Goal: Find specific page/section: Locate item on page

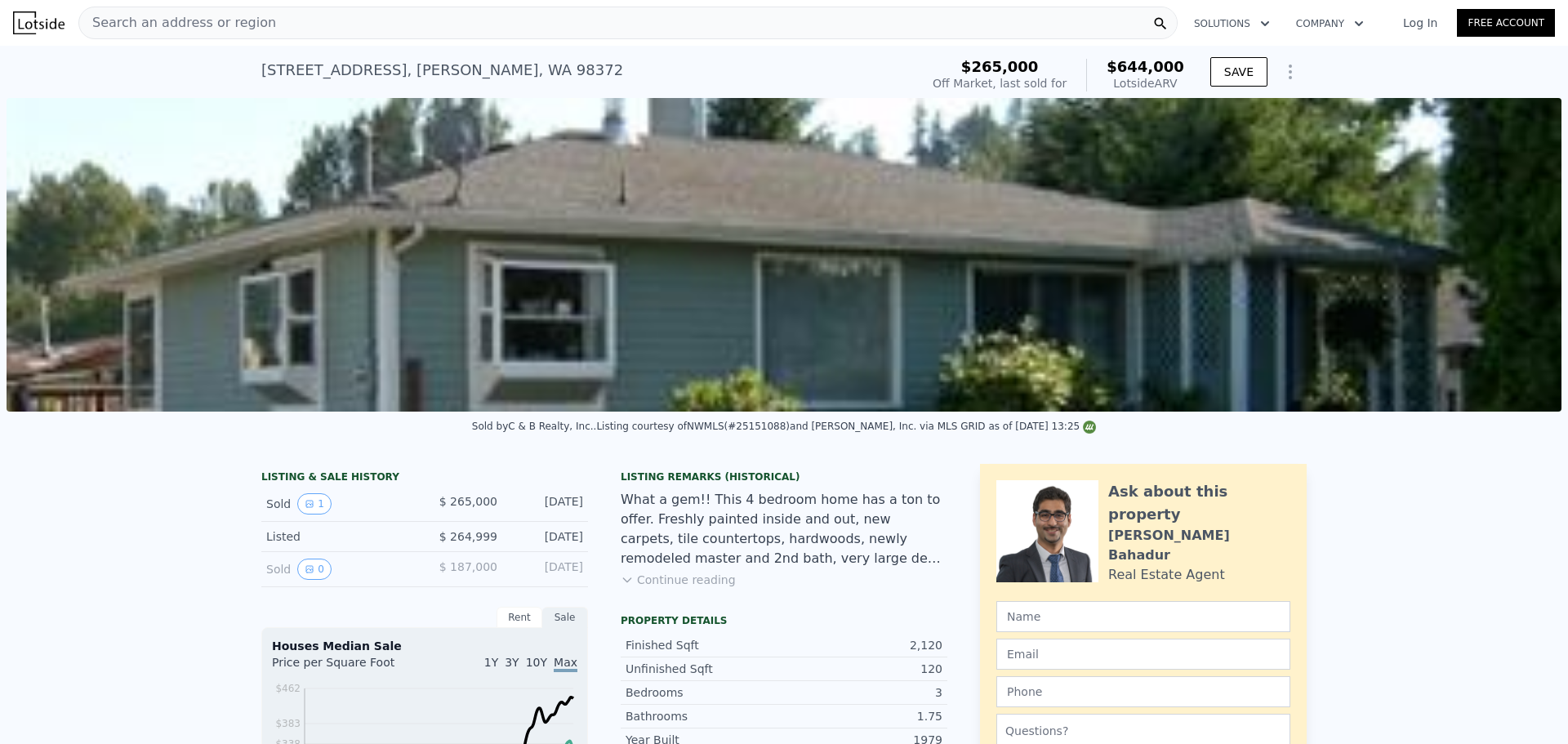
scroll to position [0, 7]
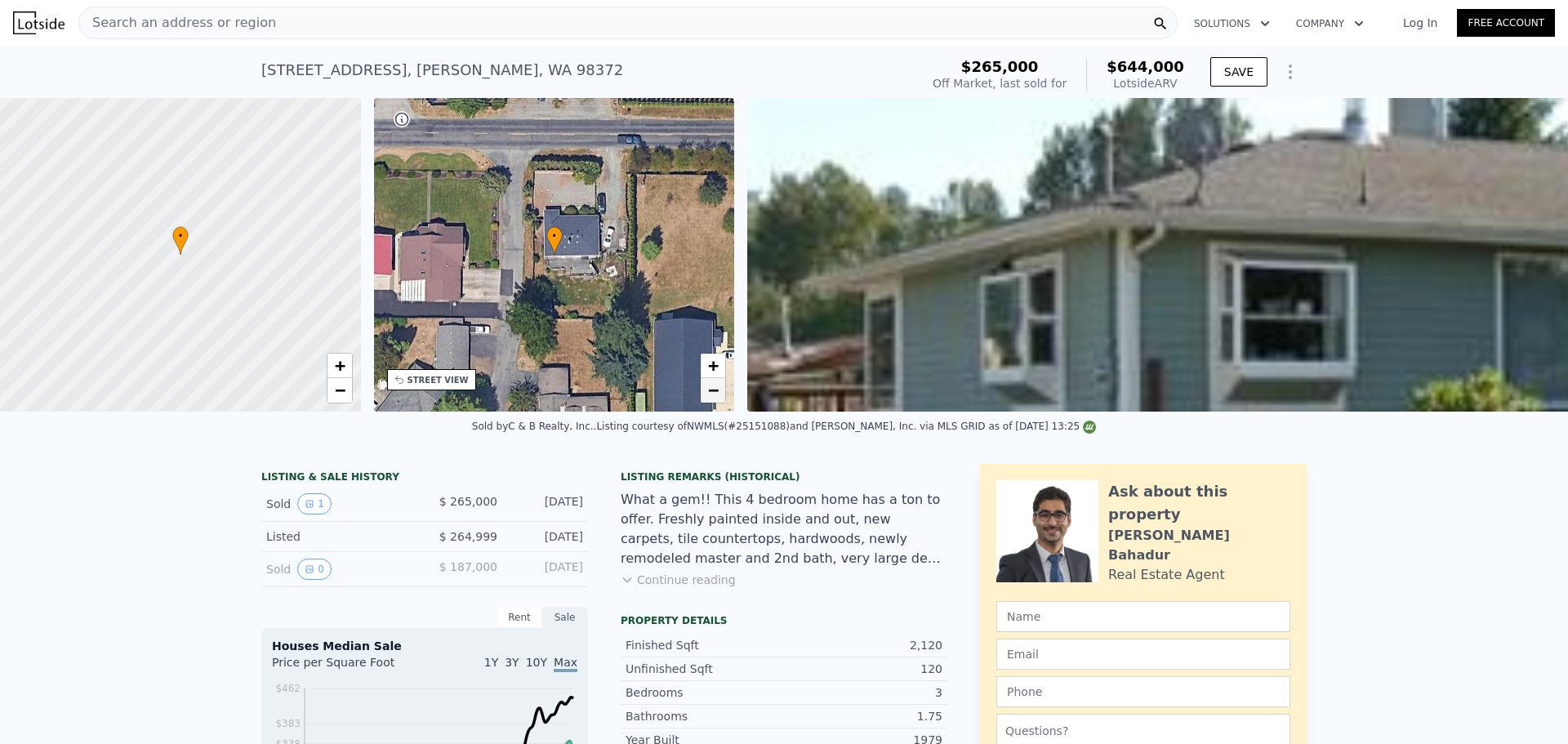
click at [707, 390] on link "−" at bounding box center [713, 390] width 24 height 24
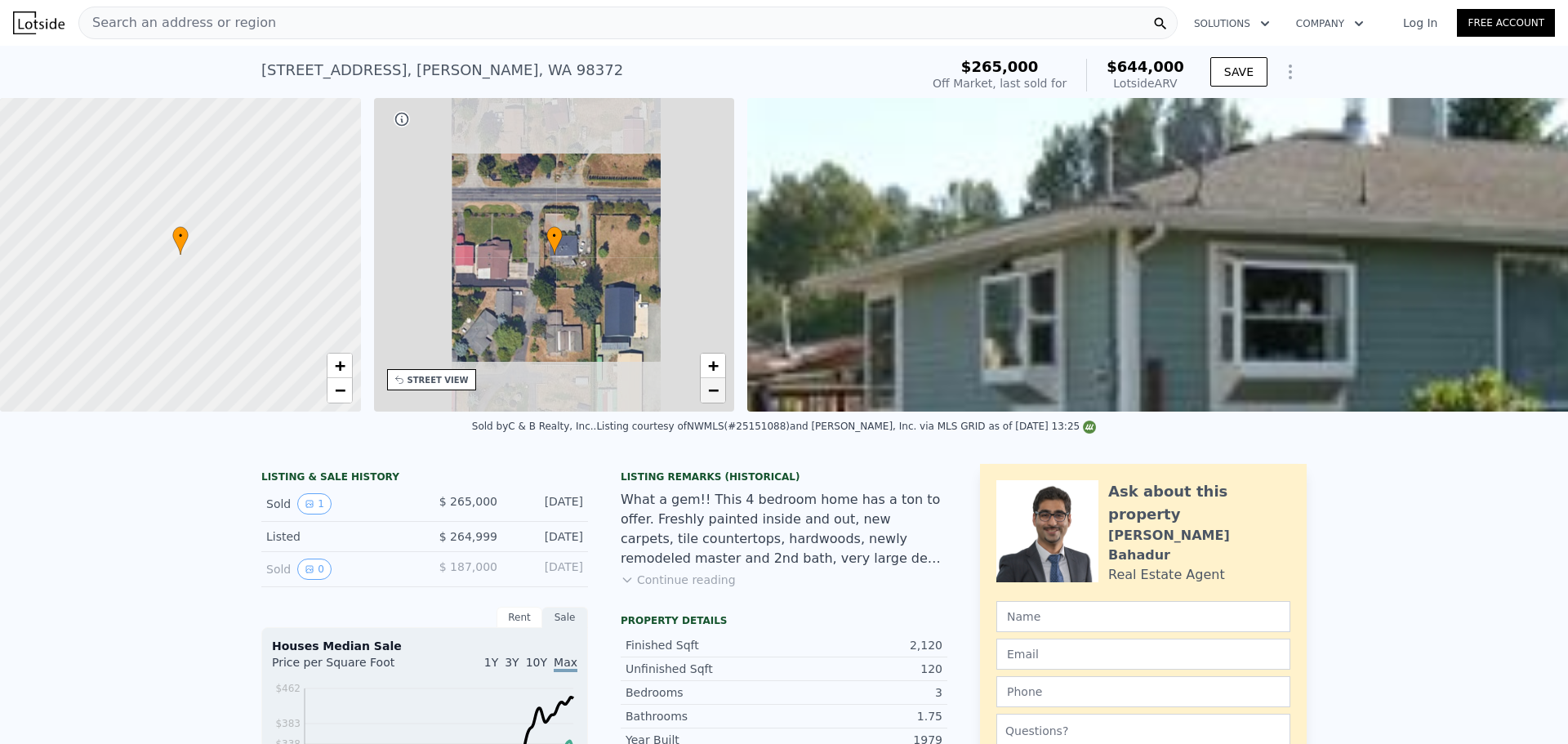
click at [707, 390] on link "−" at bounding box center [713, 390] width 24 height 24
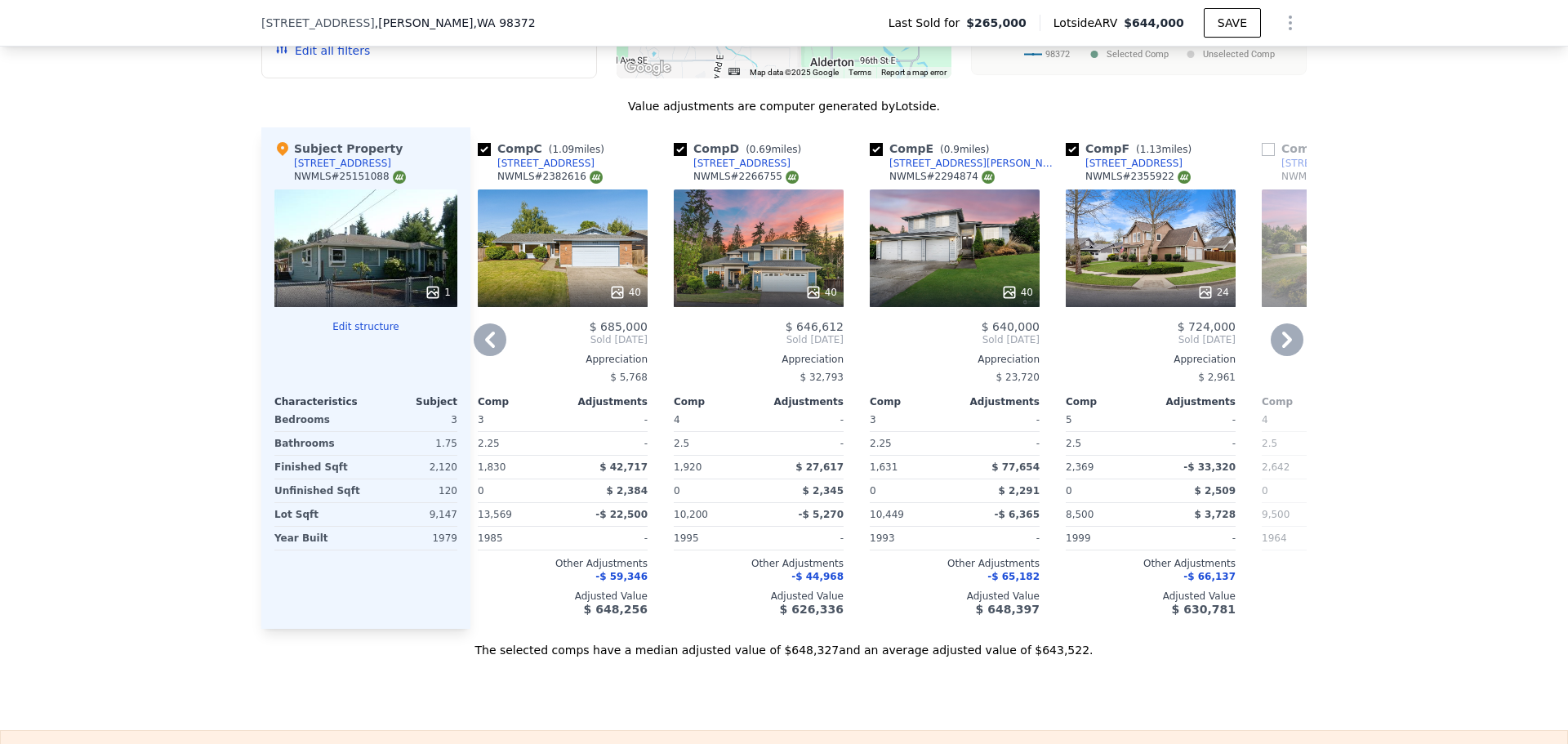
scroll to position [0, 412]
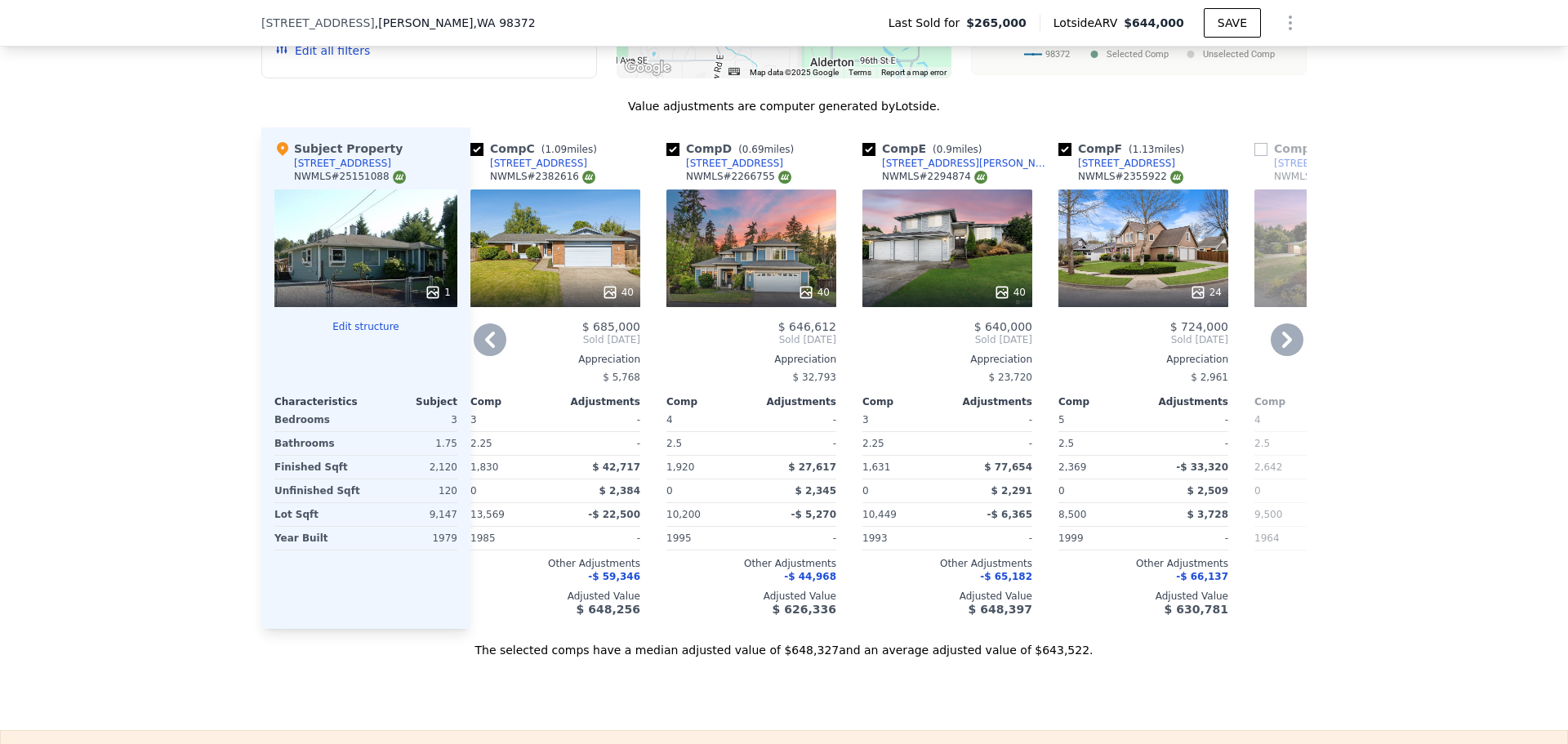
click at [547, 244] on div "40" at bounding box center [555, 248] width 170 height 118
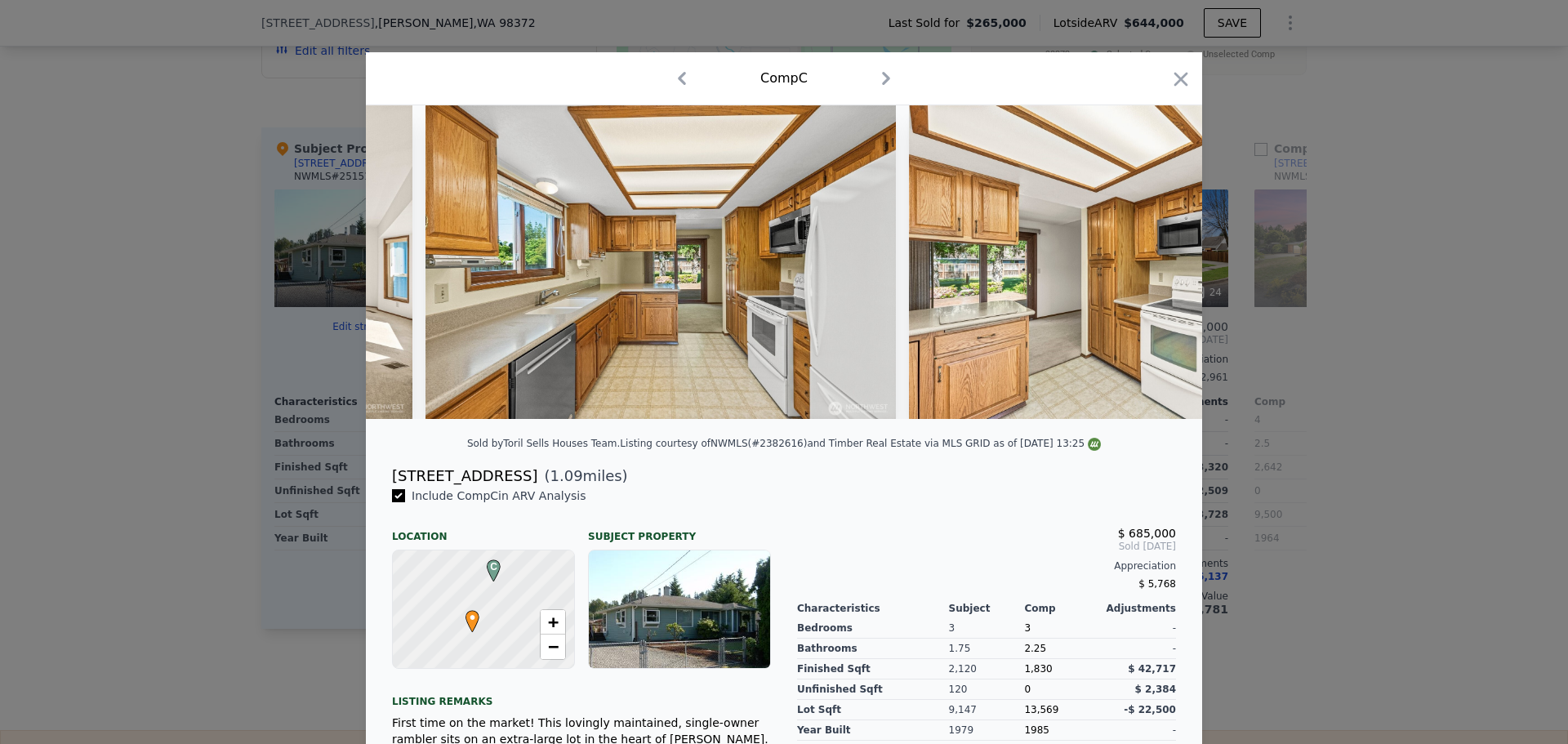
scroll to position [0, 4895]
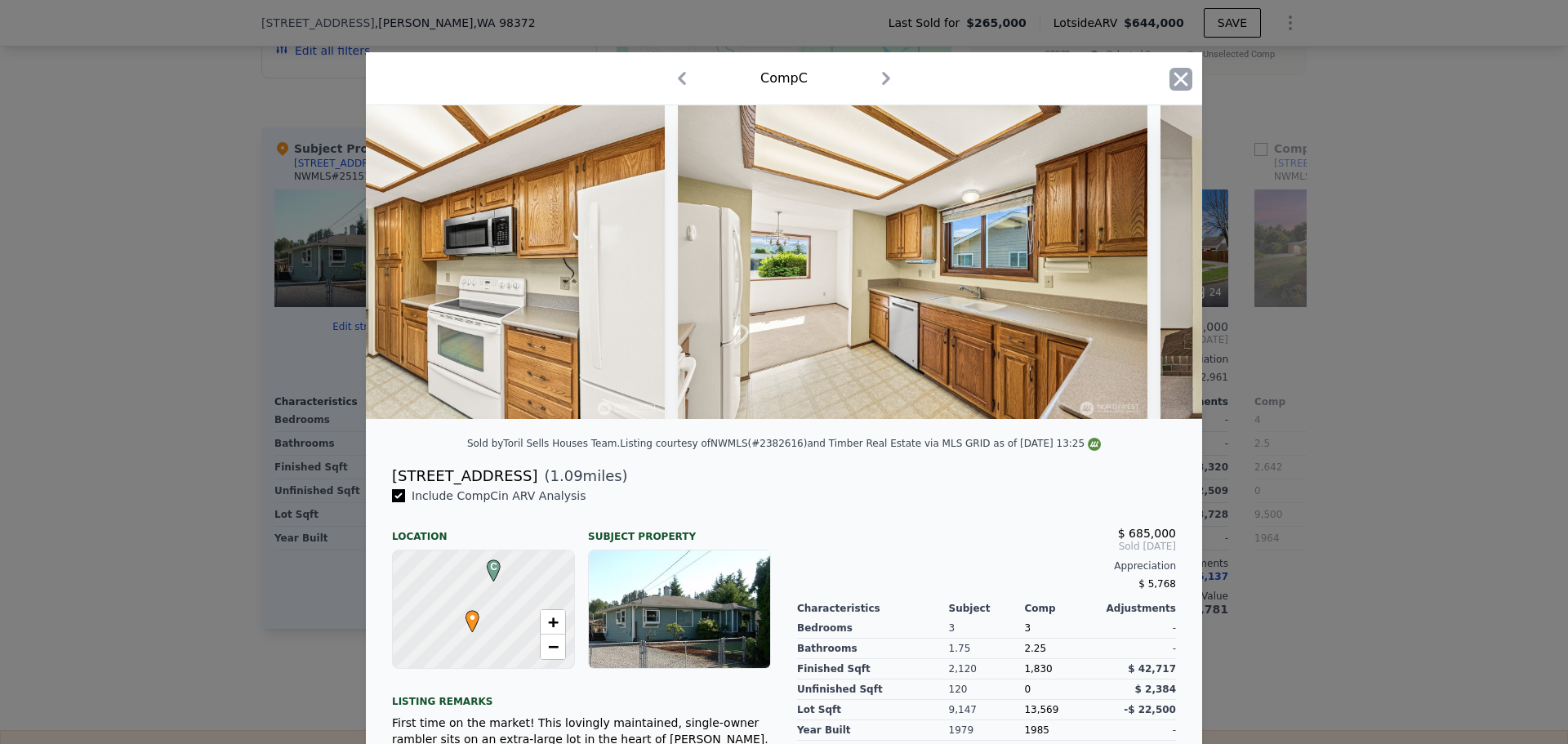
click at [1181, 76] on icon "button" at bounding box center [1180, 79] width 23 height 23
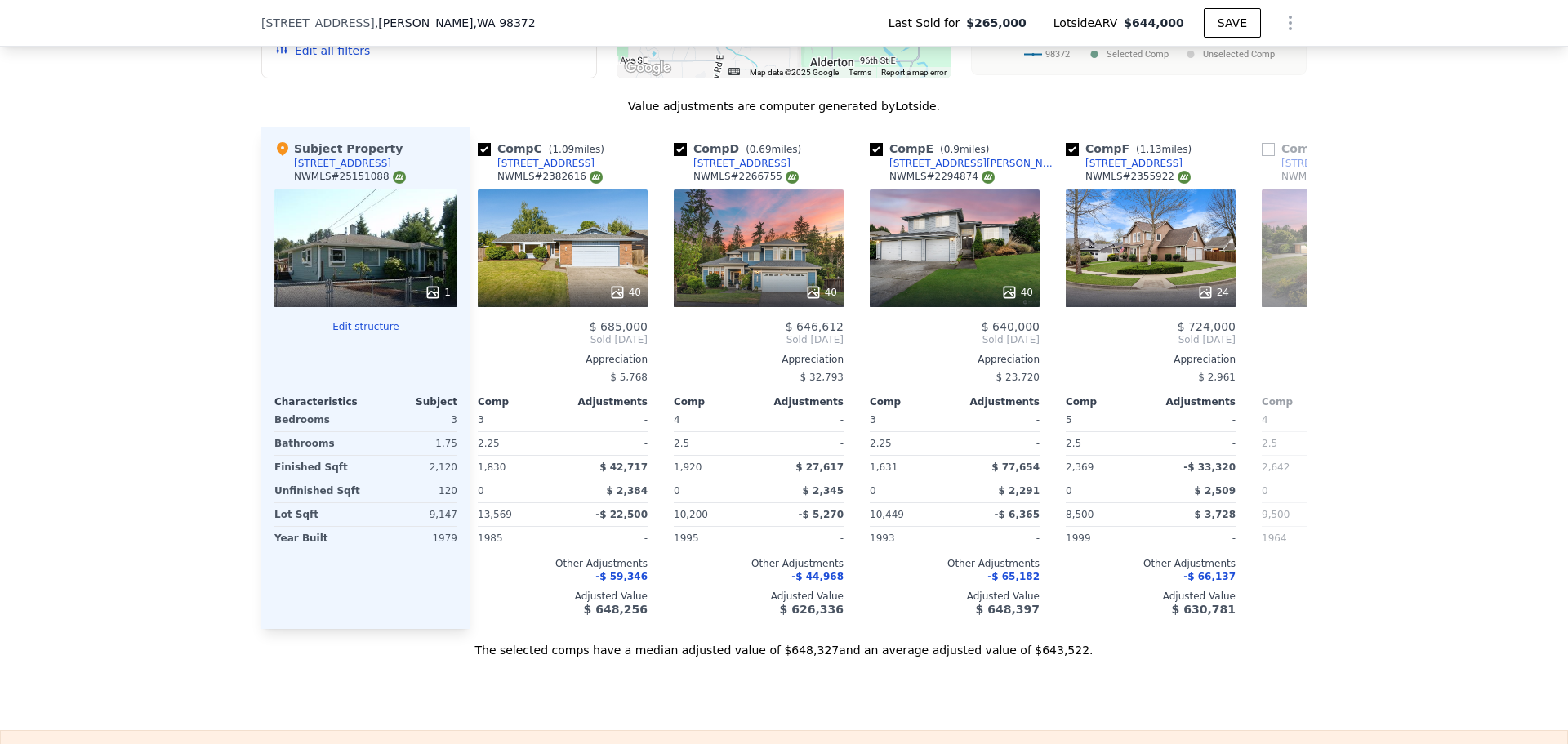
scroll to position [0, 395]
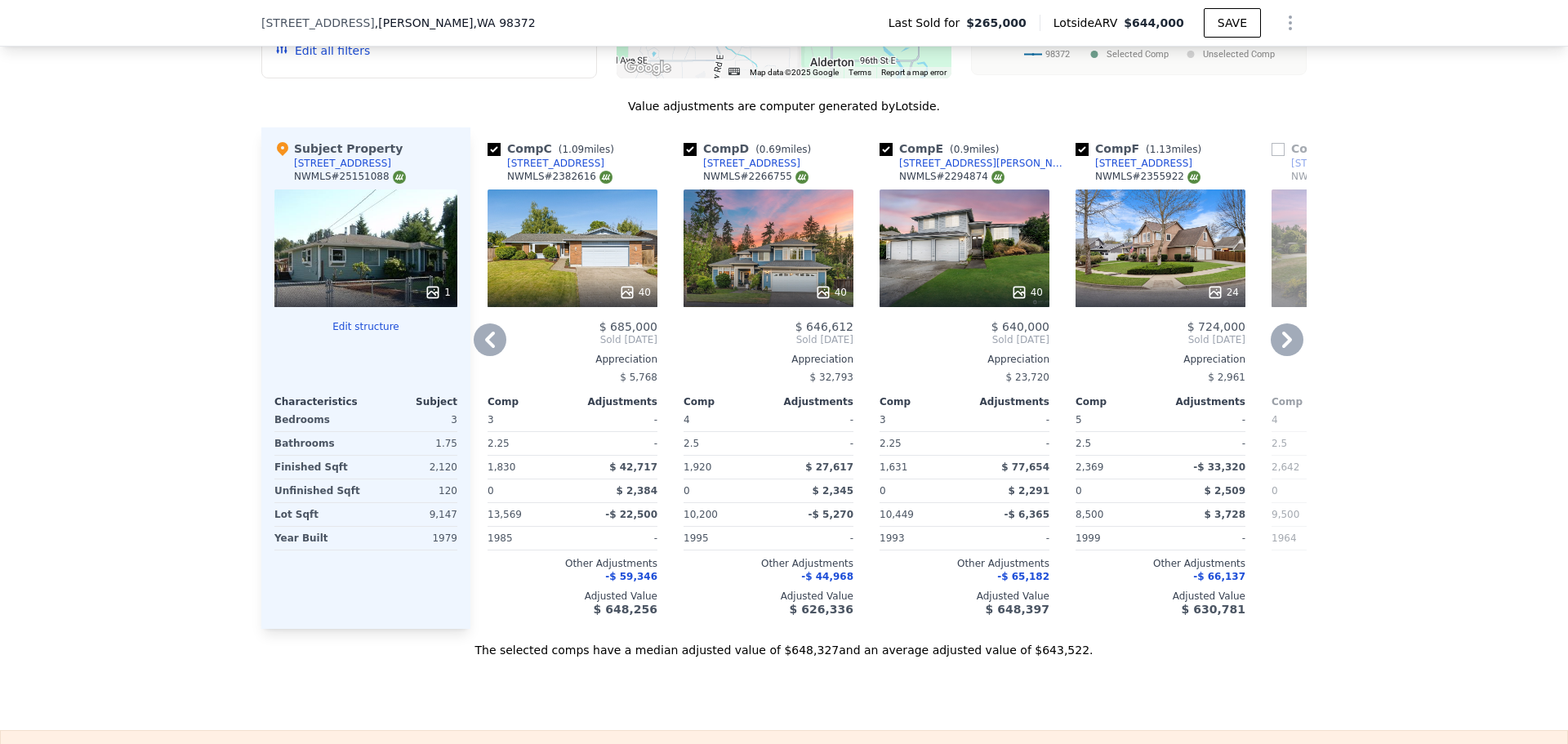
click at [610, 253] on div "40" at bounding box center [573, 248] width 170 height 118
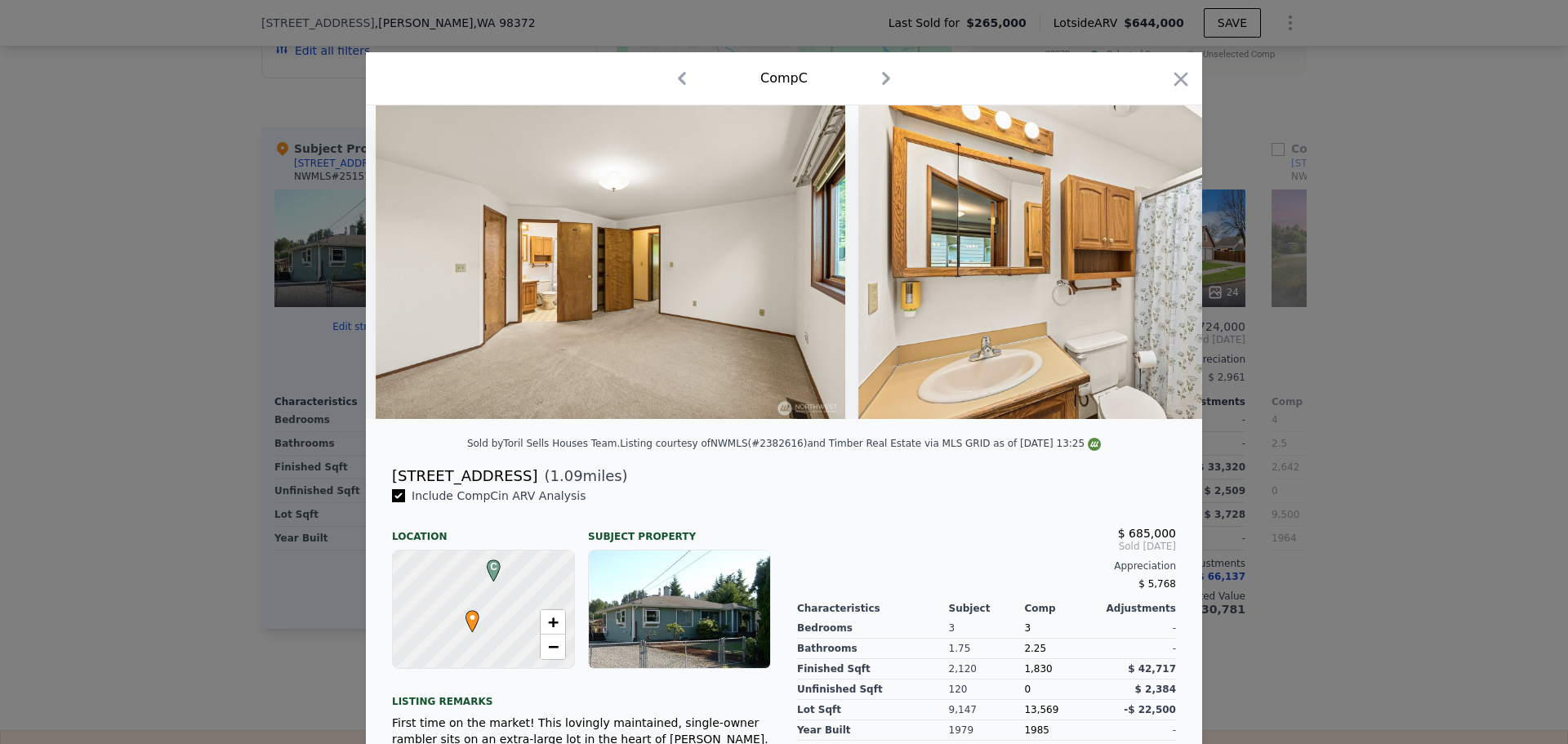
scroll to position [0, 11028]
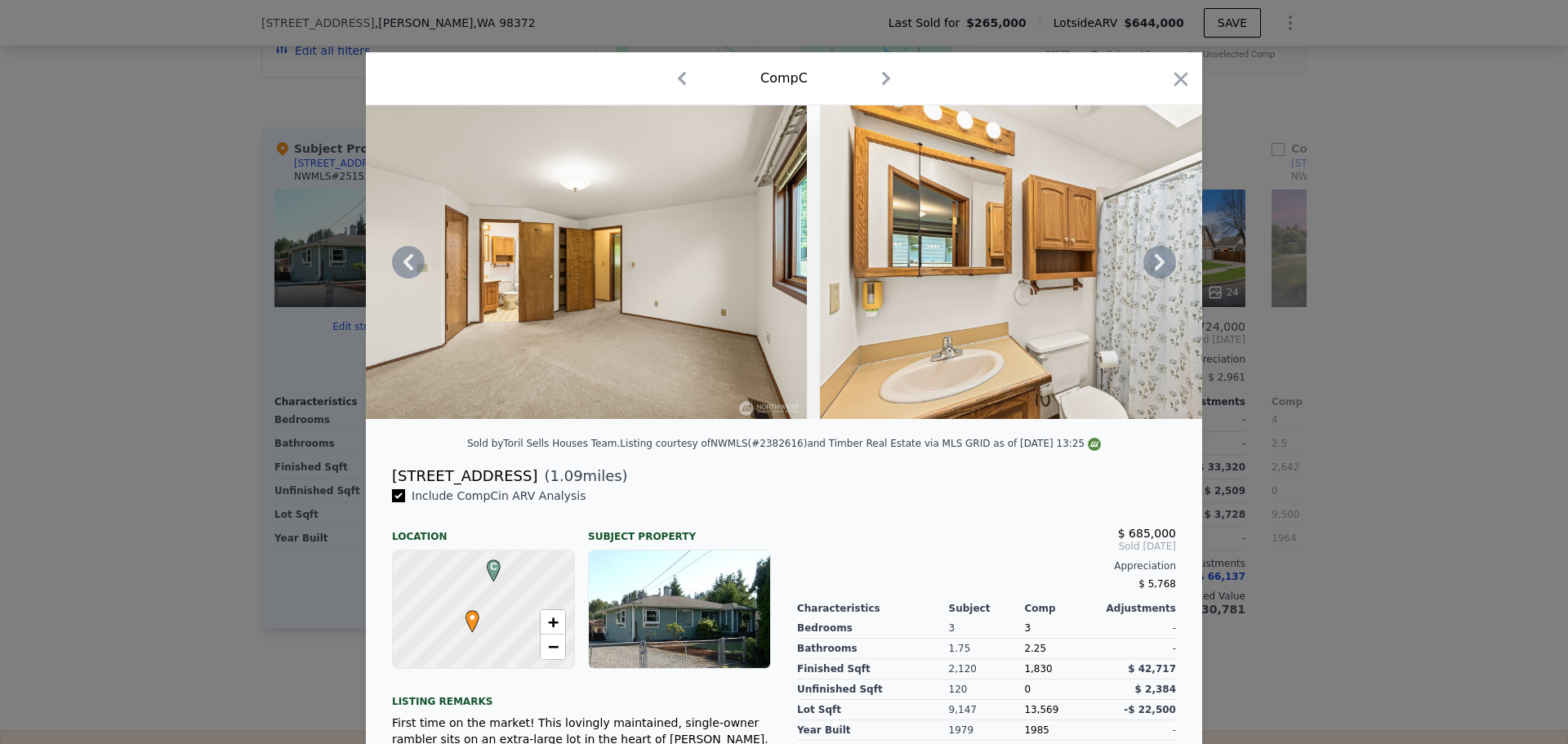
drag, startPoint x: 852, startPoint y: 435, endPoint x: 873, endPoint y: 427, distance: 22.5
click at [873, 427] on div at bounding box center [784, 269] width 836 height 327
click at [1188, 65] on div "Comp C" at bounding box center [784, 79] width 836 height 53
click at [1182, 95] on div at bounding box center [1180, 82] width 23 height 28
click at [1177, 73] on icon "button" at bounding box center [1180, 79] width 23 height 23
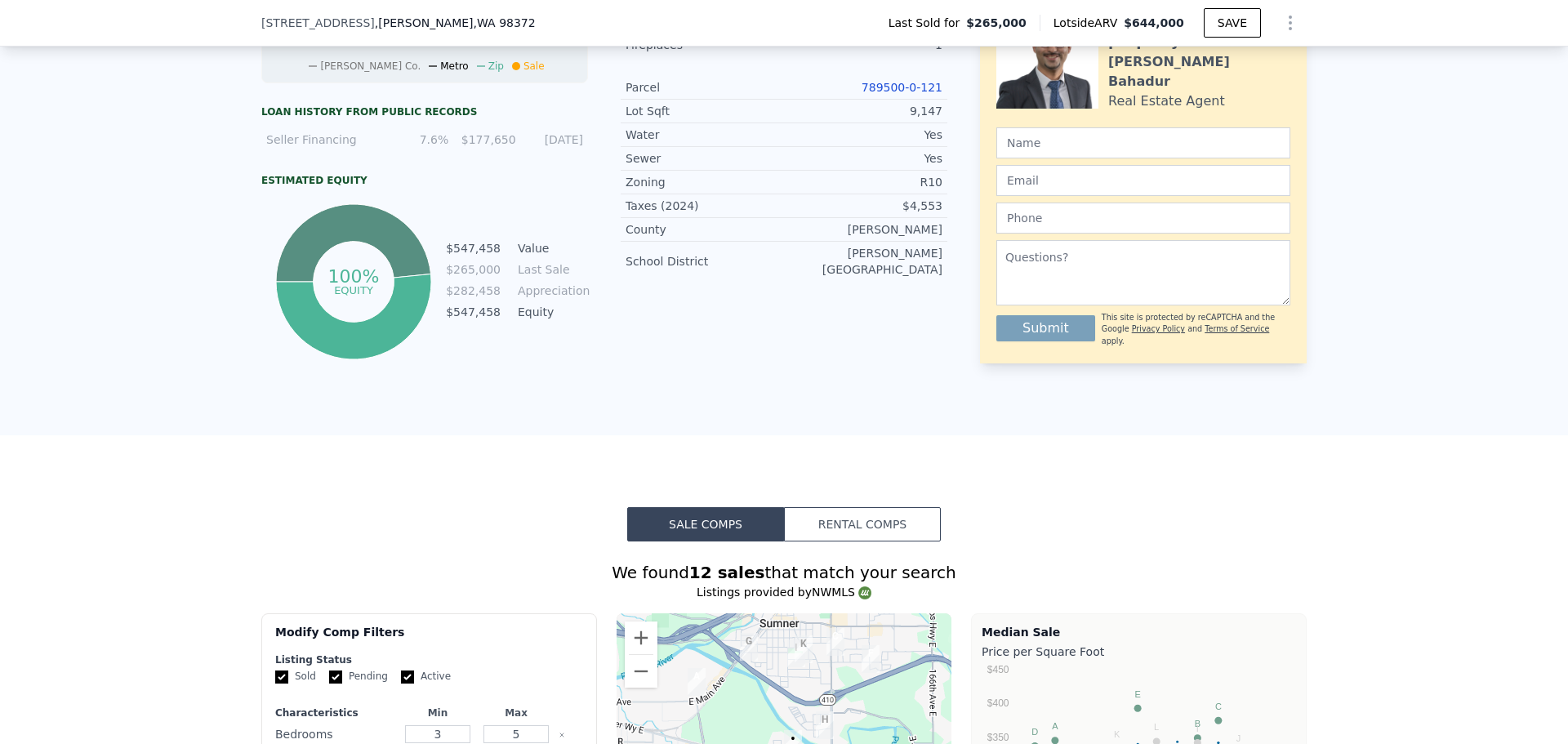
scroll to position [811, 0]
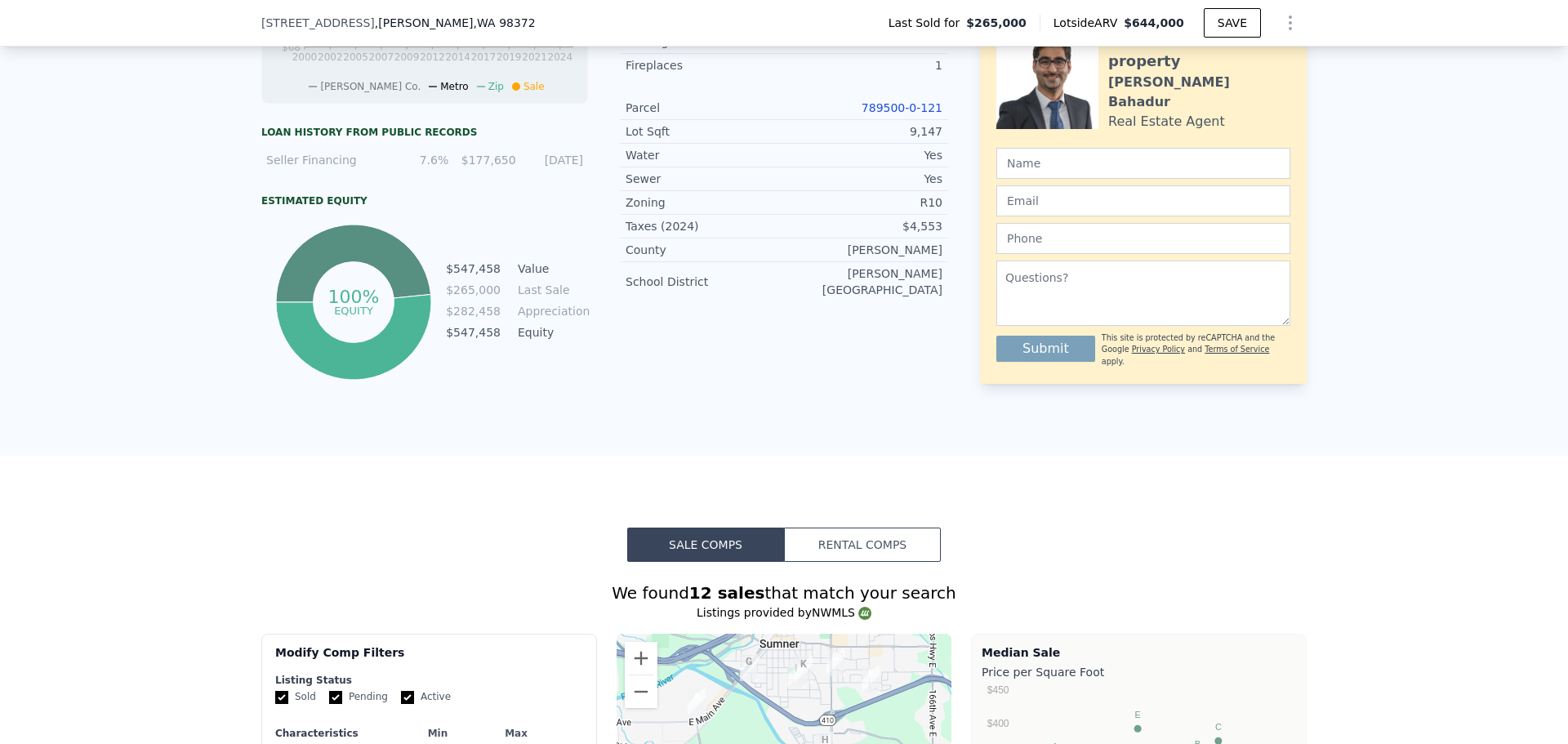
click at [907, 114] on link "789500-0-121" at bounding box center [902, 108] width 81 height 13
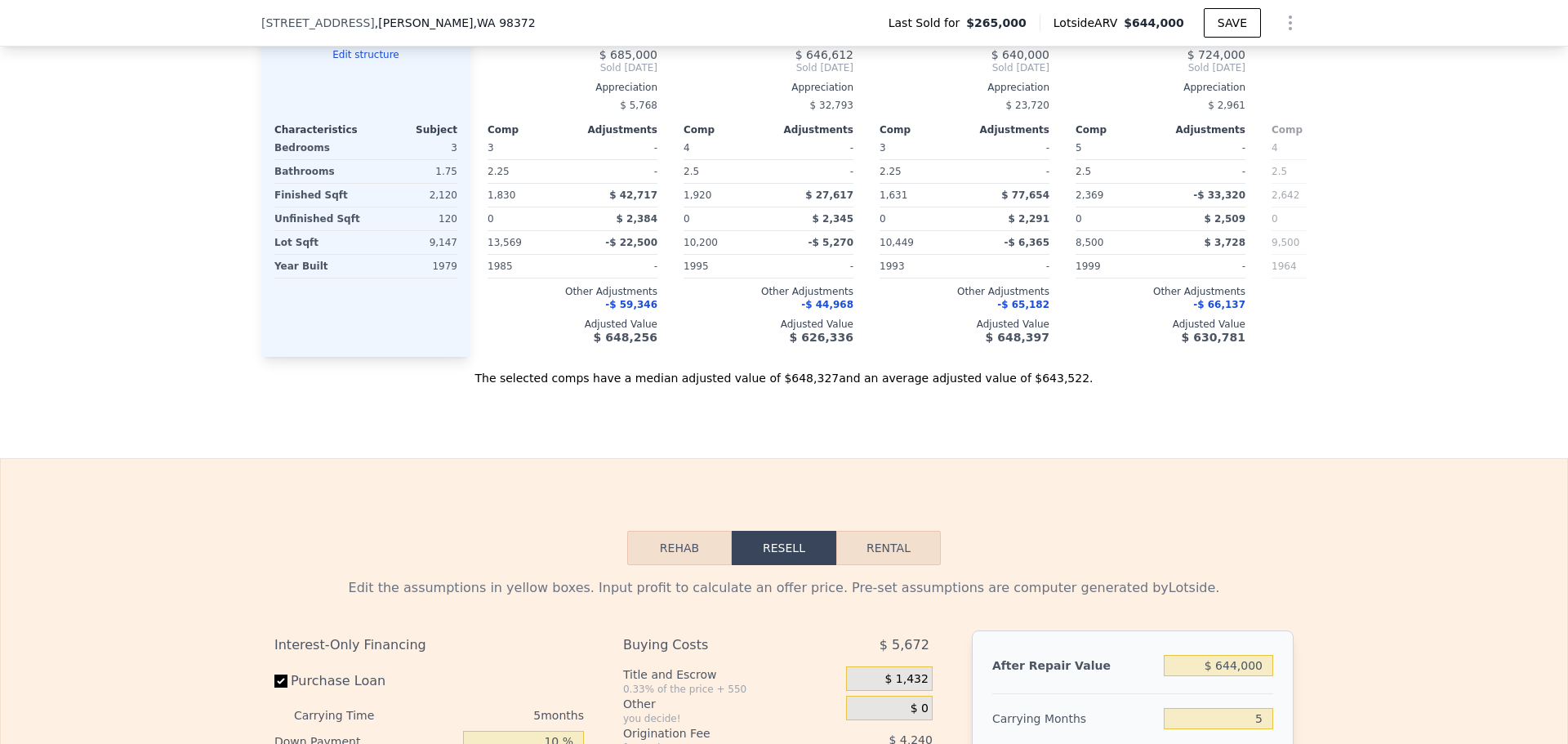
scroll to position [1356, 0]
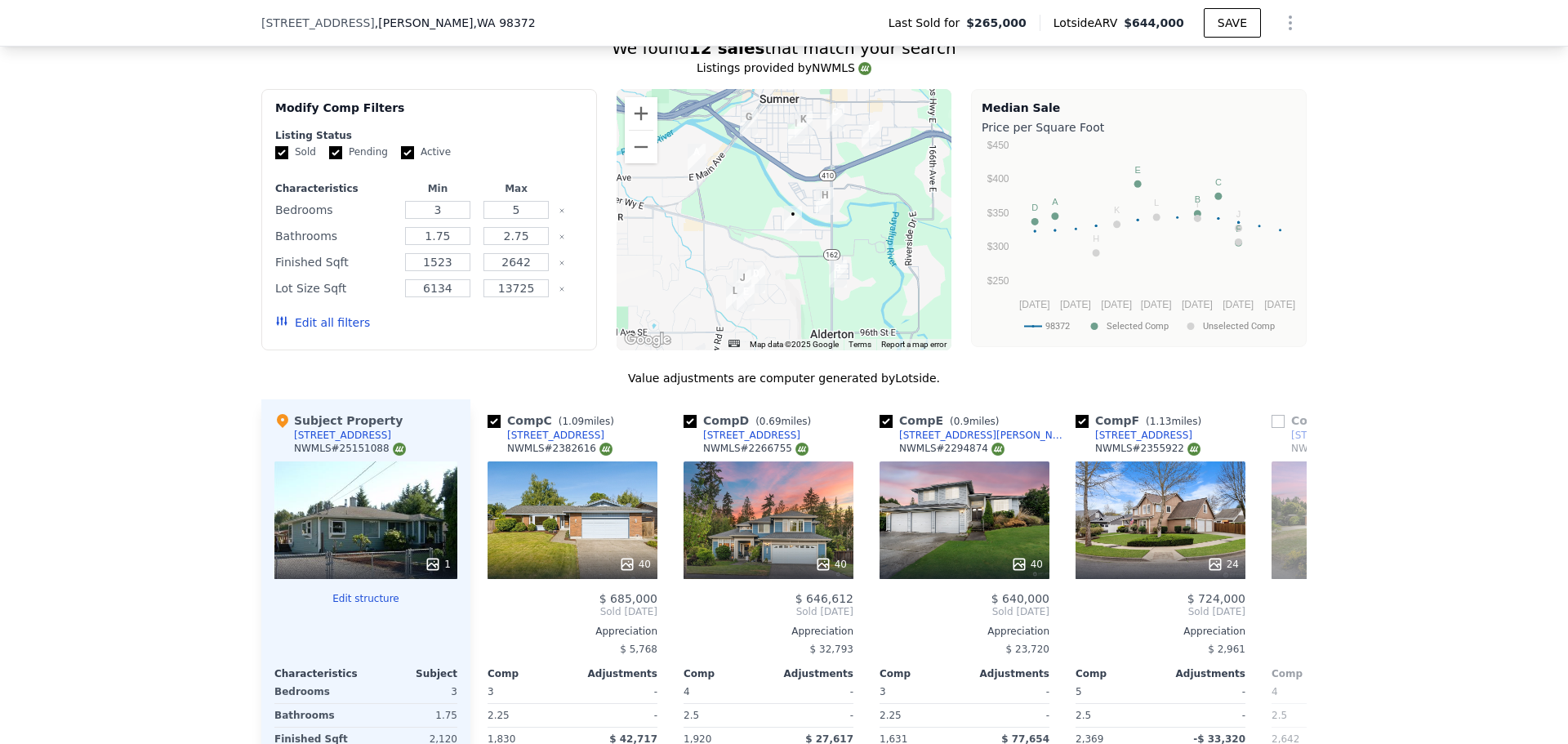
drag, startPoint x: 1557, startPoint y: 262, endPoint x: 1559, endPoint y: 282, distance: 20.1
click at [1559, 282] on div "Search an address or region Solutions Company Open main menu Log In Free Accoun…" at bounding box center [784, 372] width 1568 height 744
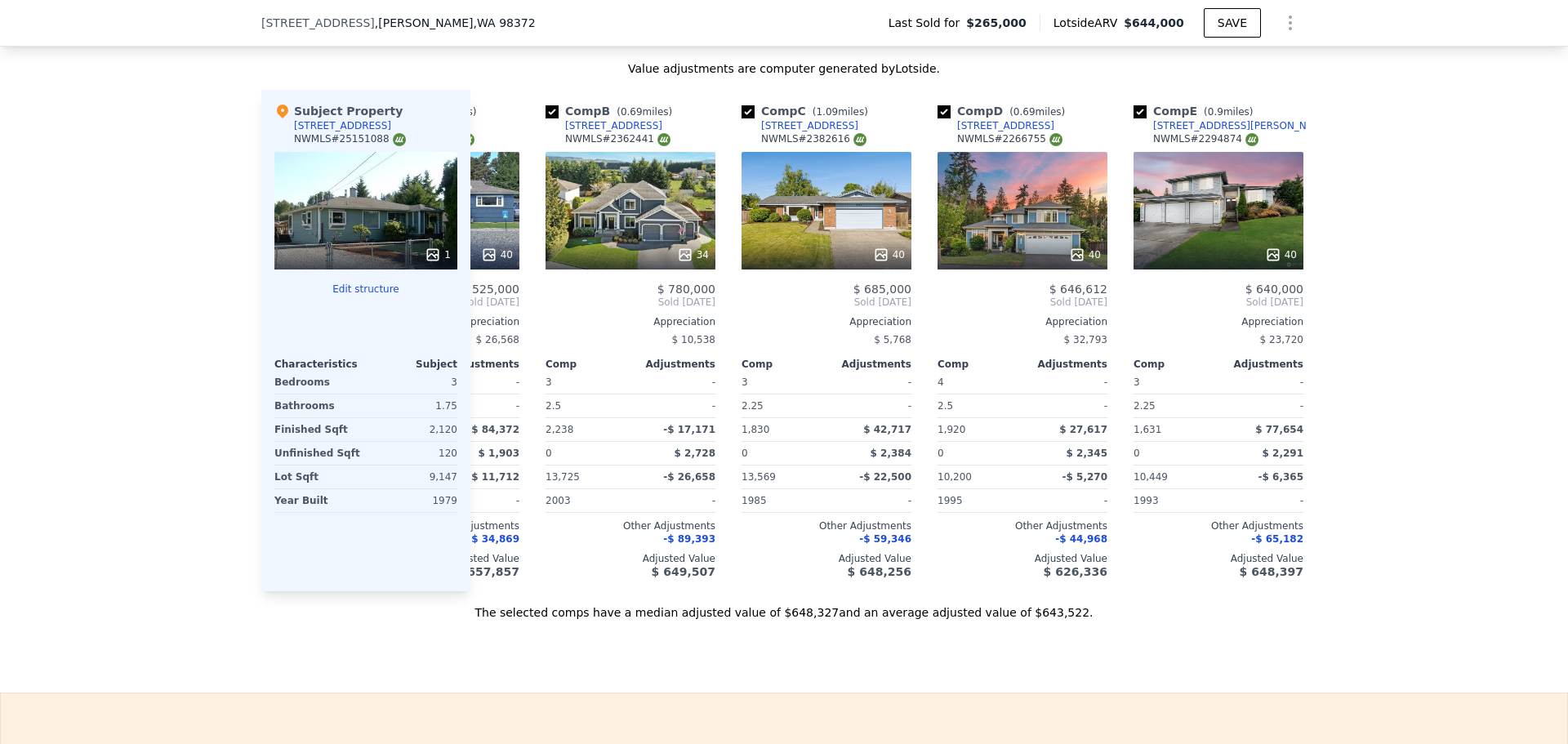
scroll to position [0, 0]
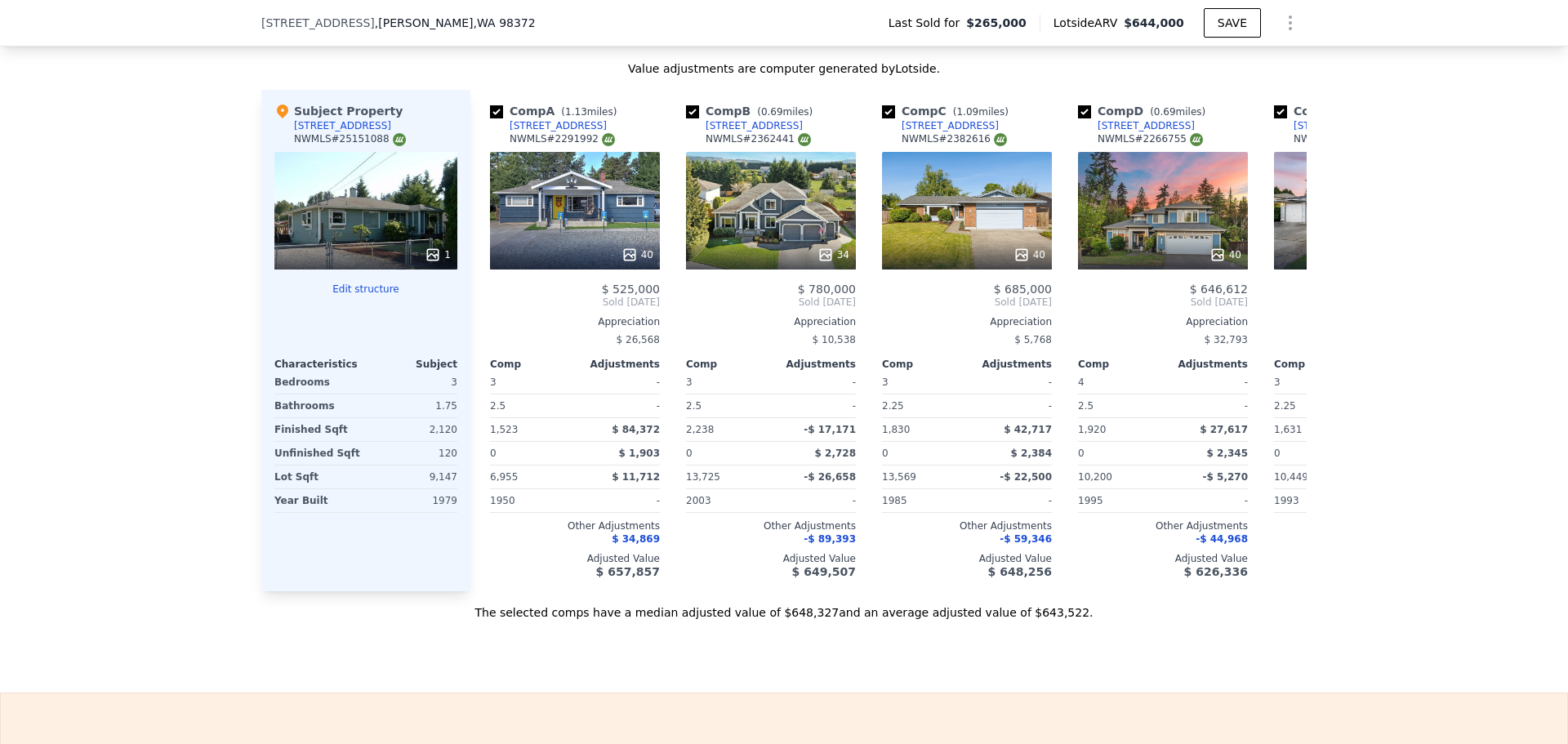
click at [367, 224] on div "1" at bounding box center [365, 211] width 183 height 118
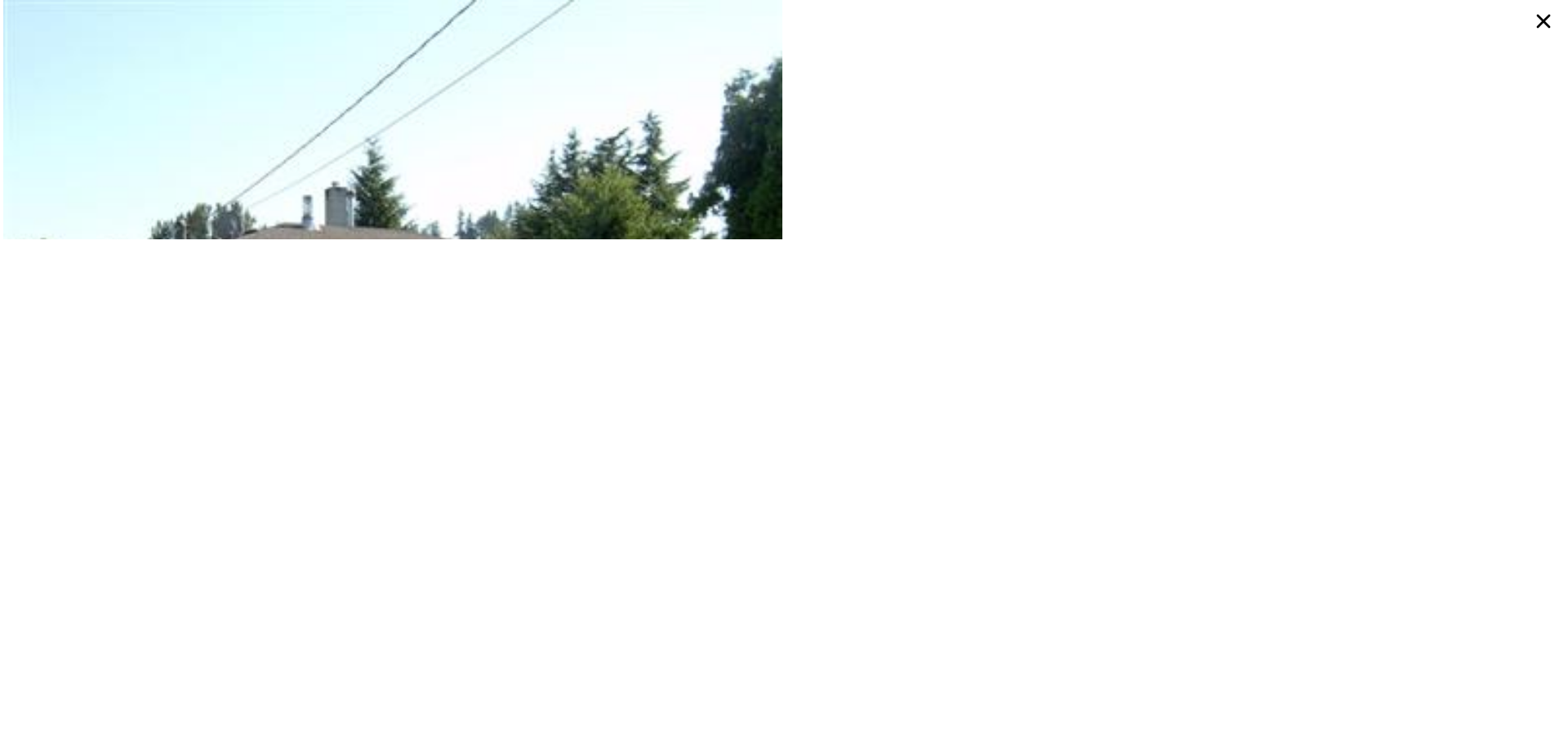
click at [1539, 25] on icon at bounding box center [1544, 22] width 14 height 14
